Goal: Browse casually: Explore the website without a specific task or goal

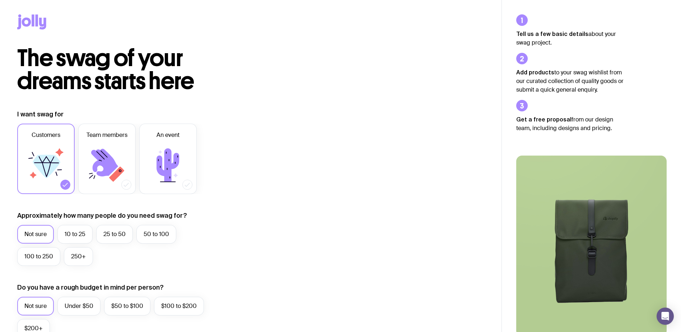
click at [40, 26] on icon at bounding box center [31, 21] width 29 height 15
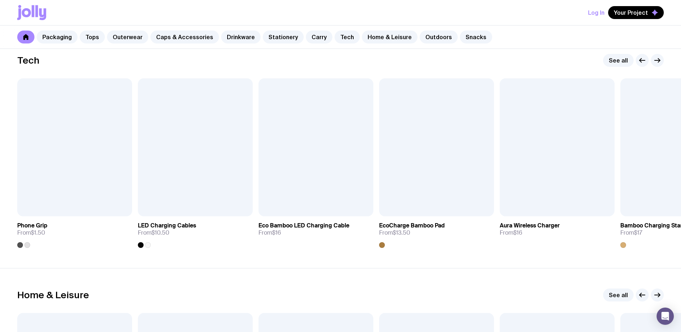
scroll to position [1759, 0]
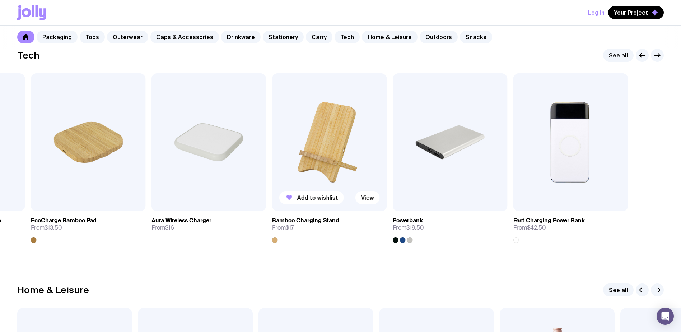
drag, startPoint x: 653, startPoint y: 148, endPoint x: 312, endPoint y: 156, distance: 341.4
click at [312, 156] on img at bounding box center [329, 142] width 115 height 138
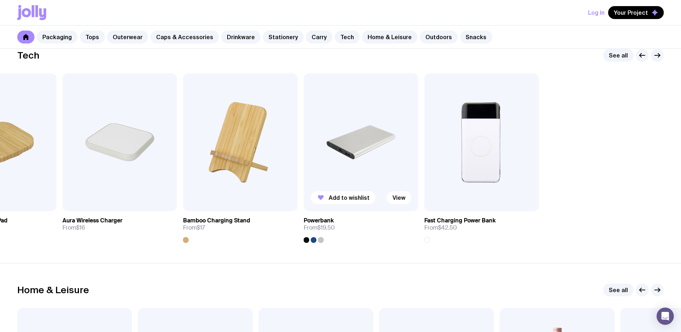
drag, startPoint x: 598, startPoint y: 130, endPoint x: 361, endPoint y: 151, distance: 237.4
click at [361, 151] on div "Add to wishlist View Phone Grip From $1.50 Add to wishlist View LED Charging Ca…" at bounding box center [340, 157] width 646 height 169
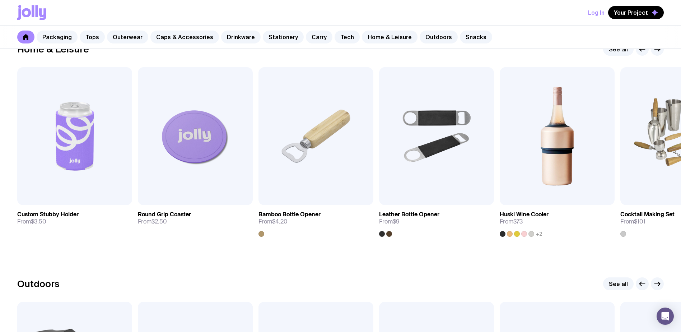
scroll to position [2010, 0]
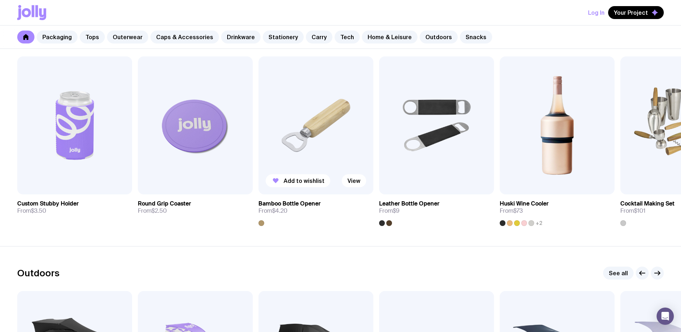
drag, startPoint x: 561, startPoint y: 142, endPoint x: 352, endPoint y: 169, distance: 210.3
click at [352, 169] on div "Add to wishlist View Custom Stubby Holder From $3.50 Add to wishlist View Round…" at bounding box center [340, 140] width 646 height 169
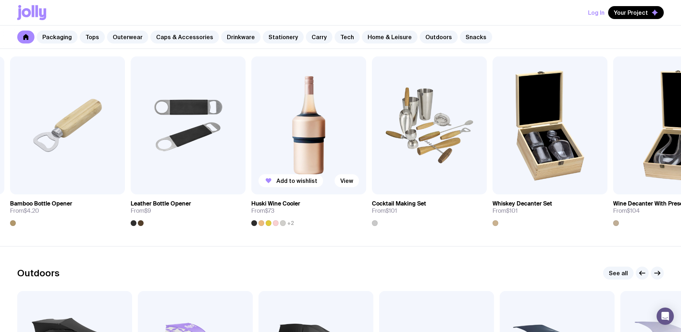
drag, startPoint x: 512, startPoint y: 112, endPoint x: 262, endPoint y: 139, distance: 252.0
click at [262, 139] on img at bounding box center [308, 125] width 115 height 138
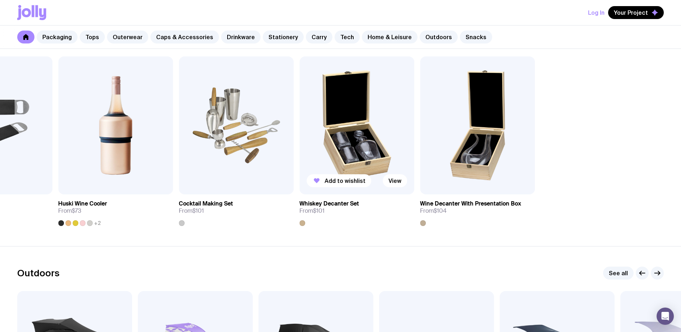
drag, startPoint x: 573, startPoint y: 93, endPoint x: 284, endPoint y: 134, distance: 292.5
click at [284, 134] on div "Add to wishlist View Custom Stubby Holder From $3.50 Add to wishlist View Round…" at bounding box center [340, 140] width 646 height 169
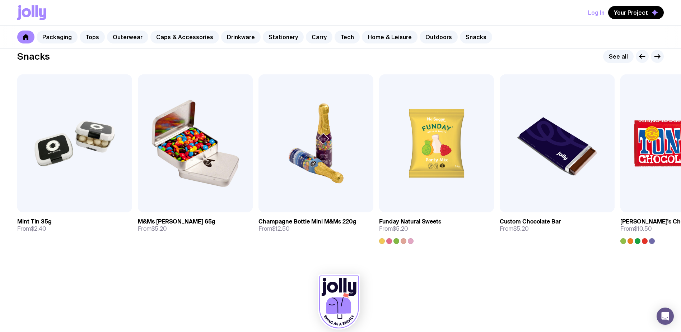
scroll to position [2472, 0]
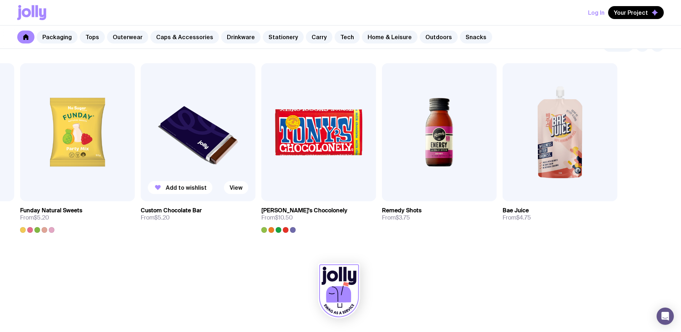
drag, startPoint x: 567, startPoint y: 126, endPoint x: 196, endPoint y: 166, distance: 372.5
click at [196, 166] on img at bounding box center [198, 132] width 115 height 138
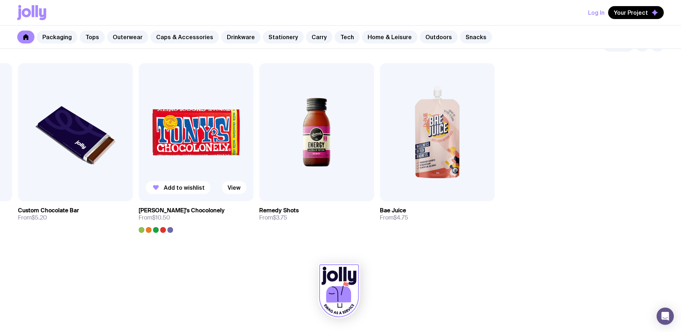
drag, startPoint x: 589, startPoint y: 123, endPoint x: 185, endPoint y: 184, distance: 409.1
click at [206, 182] on div "Add to wishlist View Mint Tin 35g From $2.40 Add to wishlist View M&Ms [PERSON_…" at bounding box center [340, 147] width 646 height 169
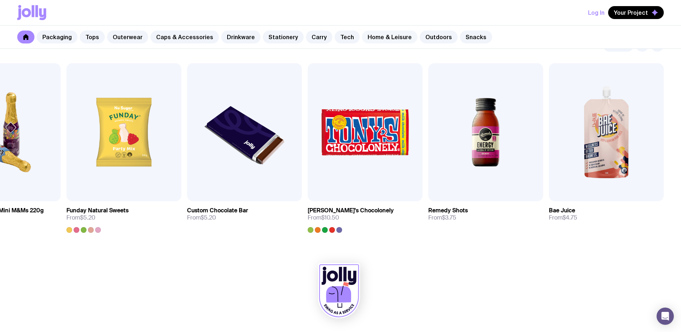
click at [365, 33] on link "Home & Leisure" at bounding box center [390, 37] width 56 height 13
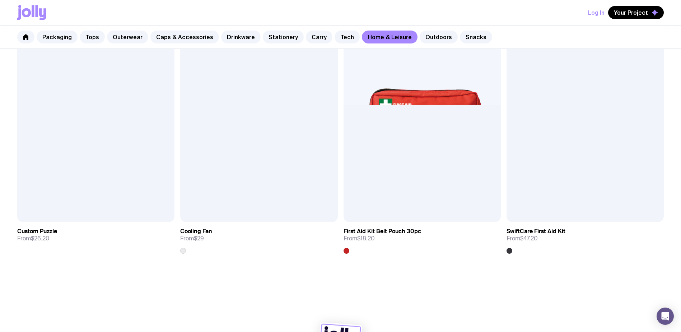
scroll to position [1901, 0]
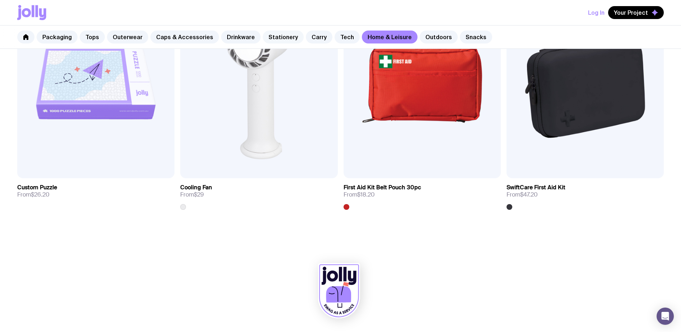
click at [293, 35] on div "Packaging Tops Outerwear Caps & Accessories Drinkware Stationery Carry Tech Hom…" at bounding box center [340, 36] width 681 height 23
click at [281, 36] on link "Stationery" at bounding box center [283, 37] width 41 height 13
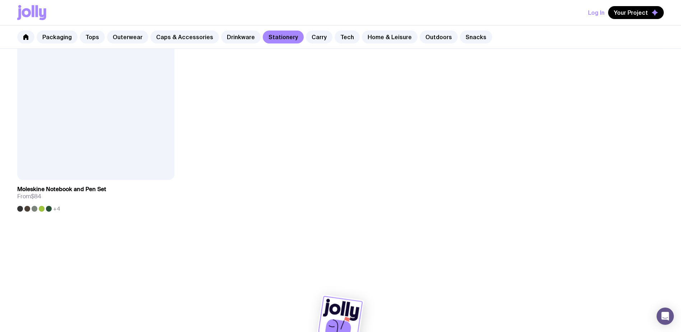
scroll to position [1658, 0]
